Goal: Navigation & Orientation: Understand site structure

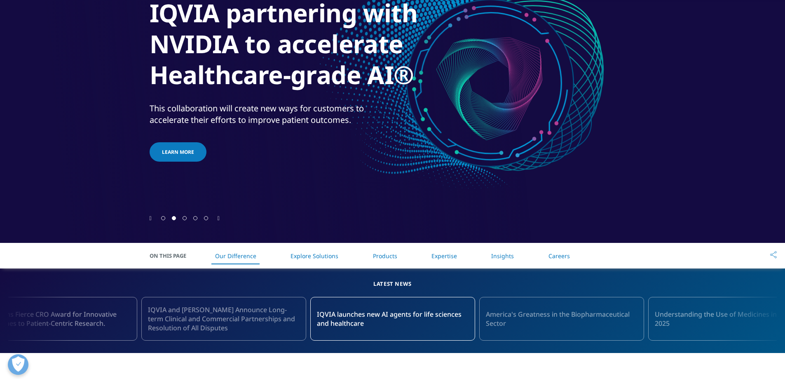
scroll to position [41, 0]
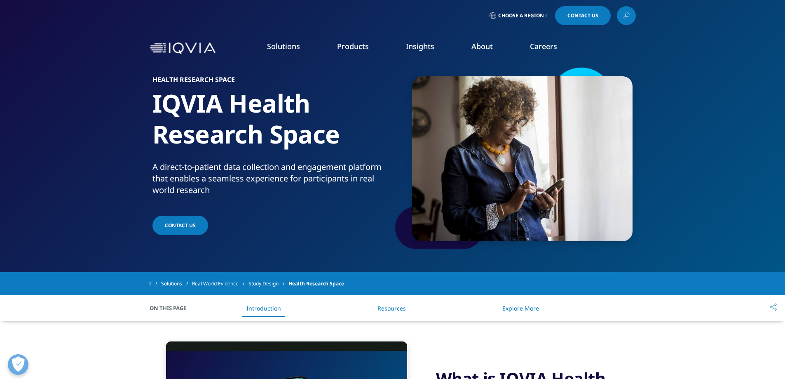
click at [244, 109] on link "Our Story" at bounding box center [315, 110] width 187 height 9
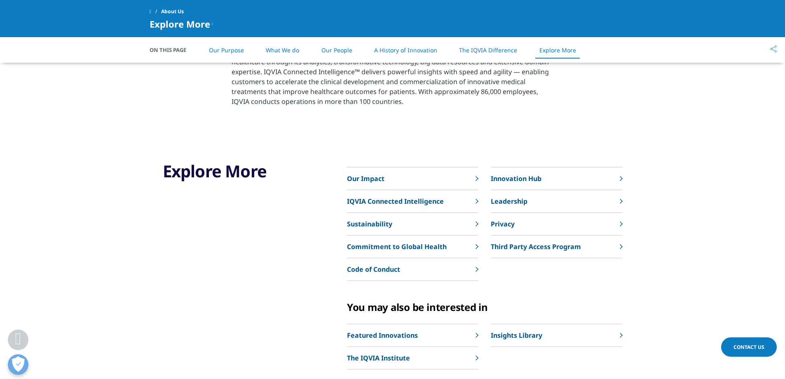
scroll to position [1895, 0]
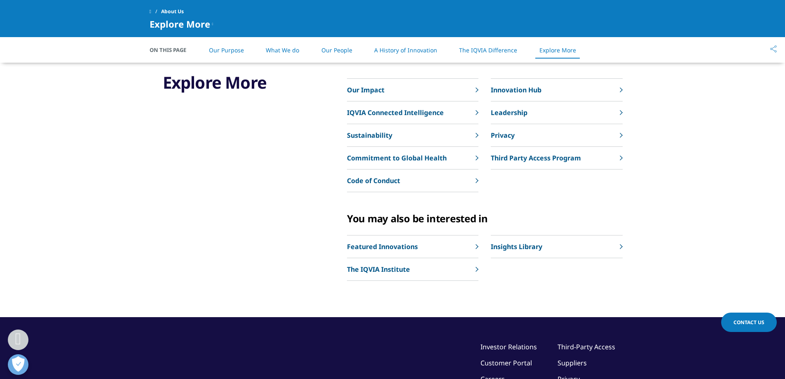
click at [620, 115] on icon at bounding box center [621, 112] width 3 height 5
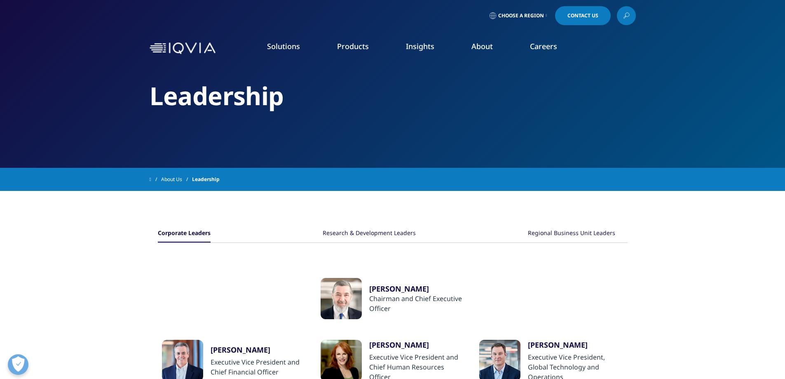
click at [544, 49] on link "Careers" at bounding box center [543, 46] width 27 height 10
click at [57, 117] on link "Our Company" at bounding box center [117, 118] width 165 height 9
